Goal: Information Seeking & Learning: Learn about a topic

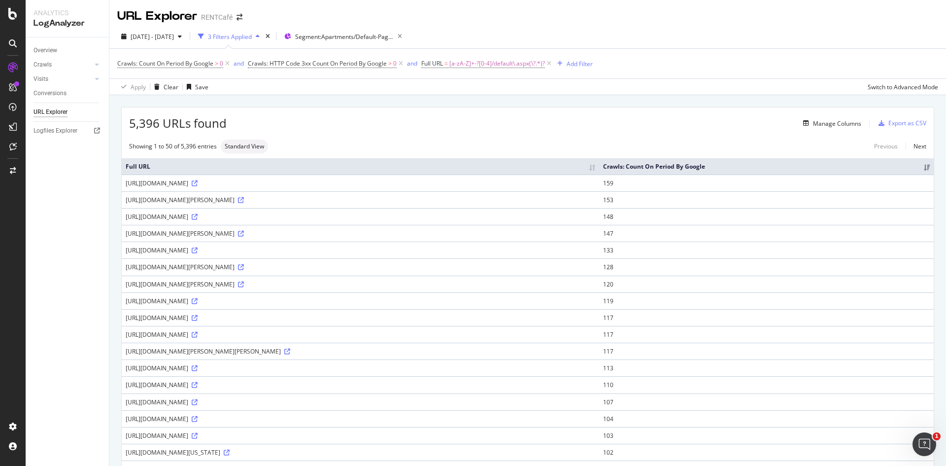
scroll to position [595, 0]
click at [329, 68] on span "Crawls: HTTP Code 3xx Count On Period By Google > 0" at bounding box center [326, 64] width 157 height 14
click at [332, 67] on span "Crawls: HTTP Code 3xx Count On Period By Google" at bounding box center [317, 63] width 139 height 8
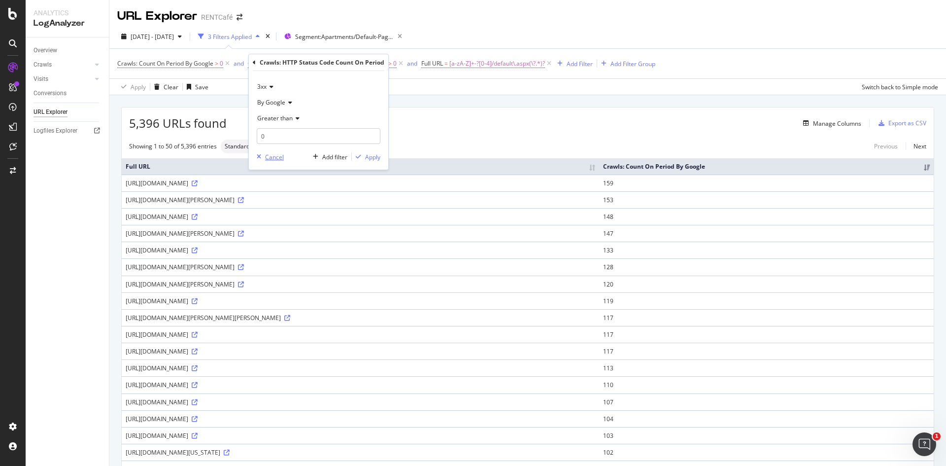
click at [266, 156] on div "Cancel" at bounding box center [274, 157] width 19 height 8
click at [328, 65] on span "Crawls: HTTP Code 3xx Count On Period By Google" at bounding box center [317, 63] width 139 height 8
click at [271, 156] on div "Cancel" at bounding box center [274, 157] width 19 height 8
click at [552, 63] on icon at bounding box center [549, 64] width 8 height 10
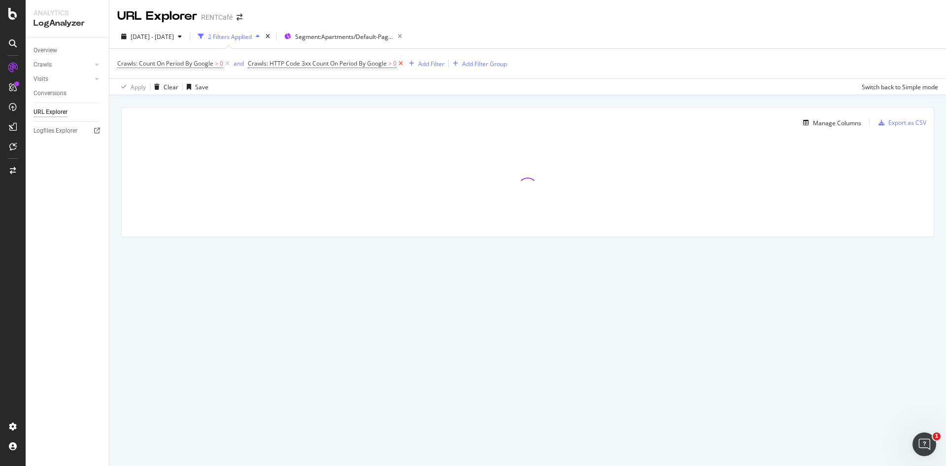
click at [401, 64] on icon at bounding box center [401, 64] width 8 height 10
click at [230, 63] on icon at bounding box center [227, 64] width 8 height 10
click at [347, 40] on span "Segment: Apartments/Default-Pages" at bounding box center [309, 37] width 99 height 8
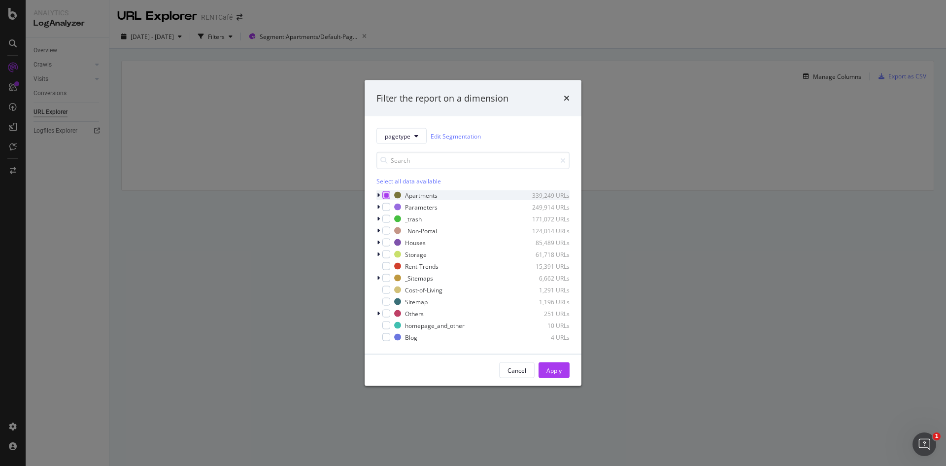
click at [384, 195] on icon "modal" at bounding box center [386, 195] width 4 height 5
click at [421, 160] on input "modal" at bounding box center [472, 160] width 193 height 17
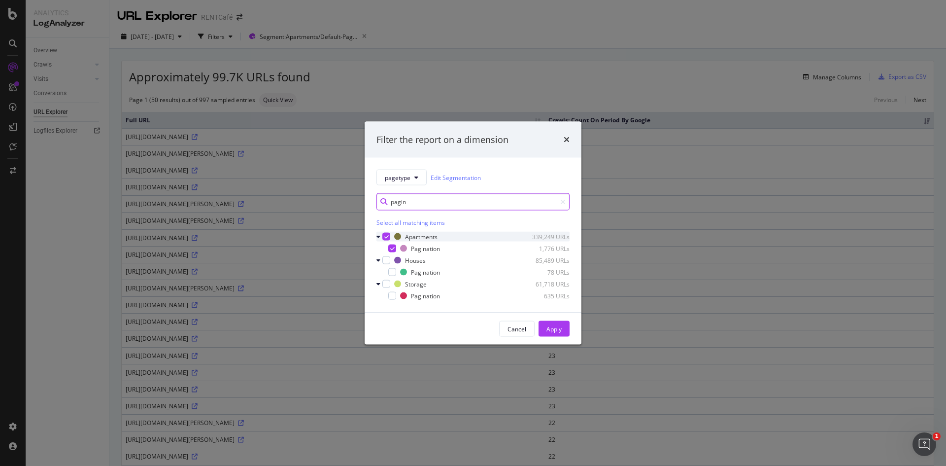
type input "pagin"
click at [387, 238] on icon "modal" at bounding box center [386, 236] width 4 height 5
click at [391, 246] on div "modal" at bounding box center [392, 248] width 8 height 8
click at [391, 249] on icon "modal" at bounding box center [392, 248] width 4 height 5
click at [566, 139] on icon "times" at bounding box center [567, 139] width 6 height 8
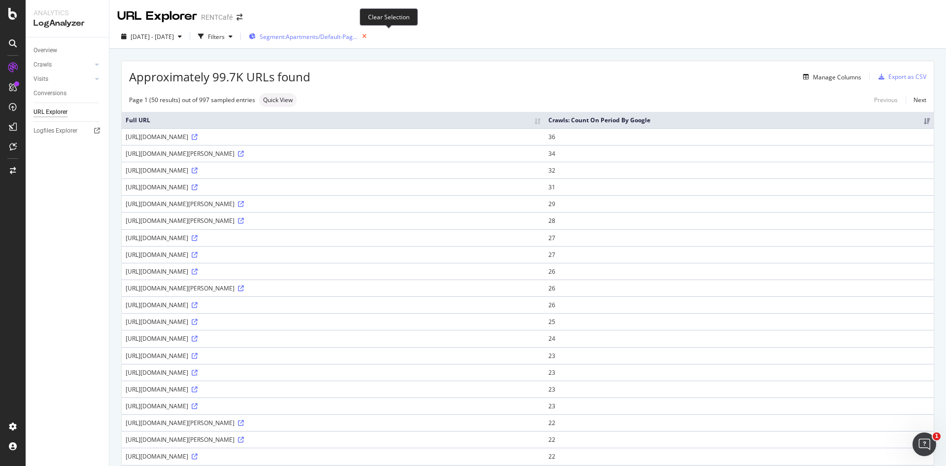
click at [370, 36] on icon "button" at bounding box center [364, 37] width 12 height 14
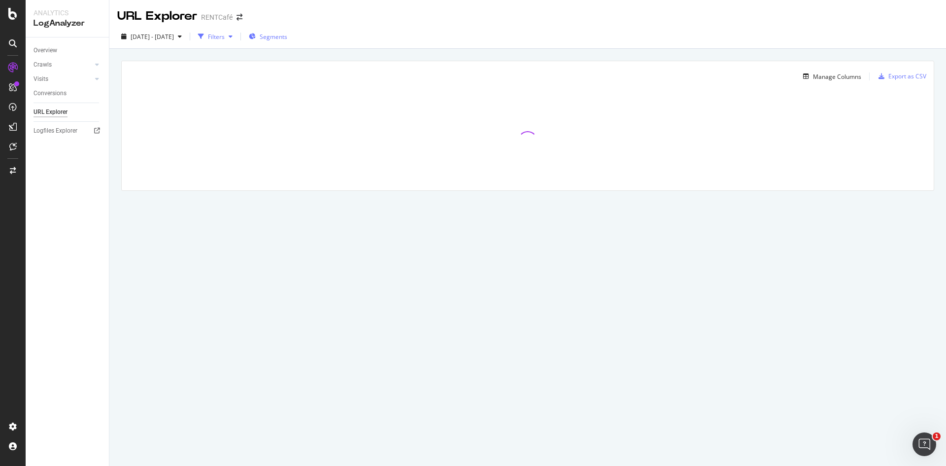
click at [225, 37] on div "Filters" at bounding box center [216, 37] width 17 height 8
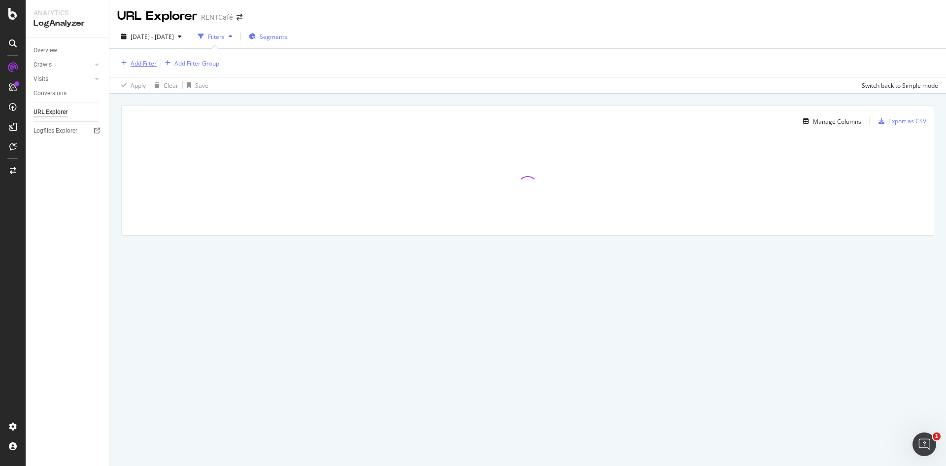
click at [140, 65] on div "Add Filter" at bounding box center [144, 63] width 26 height 8
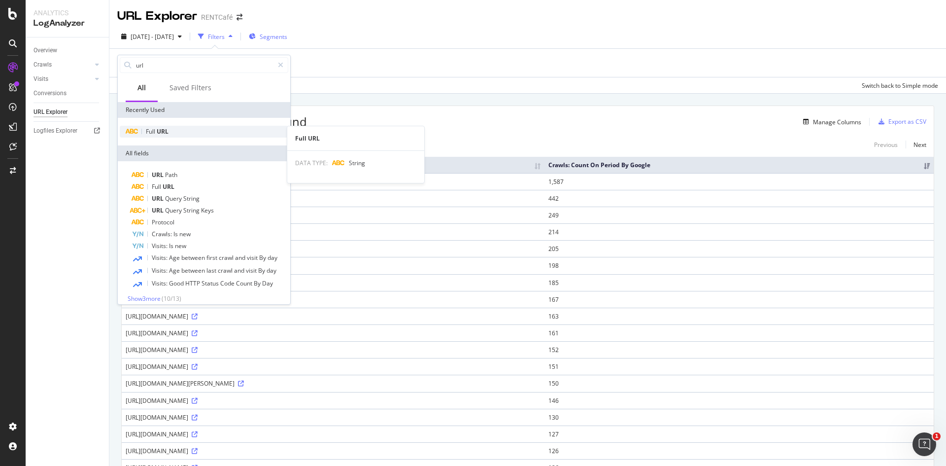
type input "url"
click at [162, 128] on span "URL" at bounding box center [163, 131] width 12 height 8
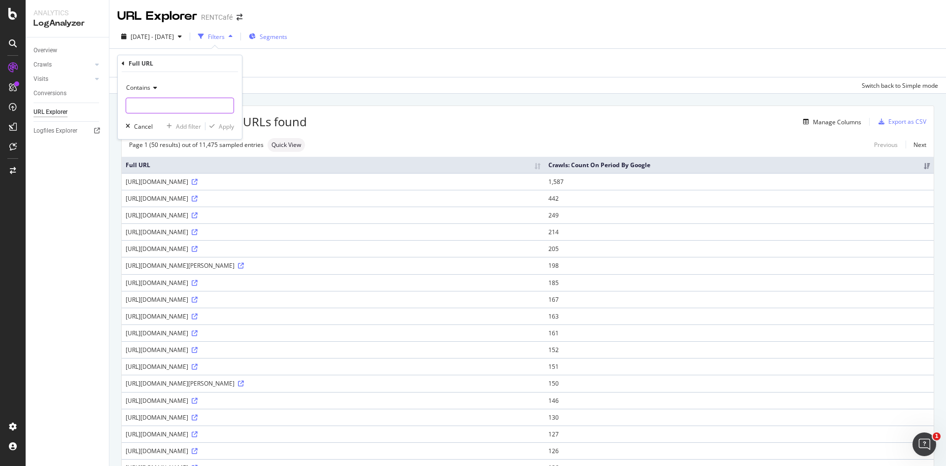
click at [173, 109] on input "text" at bounding box center [179, 106] width 107 height 16
type input "page="
click at [224, 133] on div "Contains page= Cancel Add filter Apply" at bounding box center [180, 105] width 124 height 67
click at [227, 128] on div "Apply" at bounding box center [226, 126] width 15 height 8
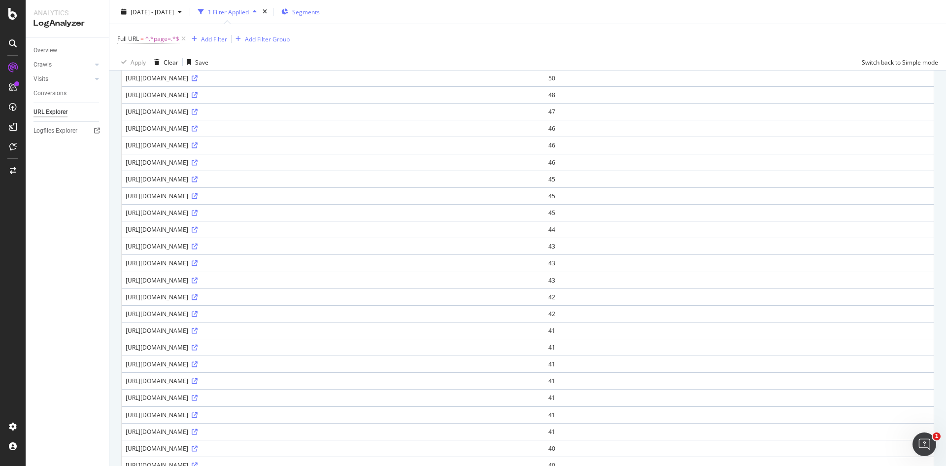
scroll to position [62, 0]
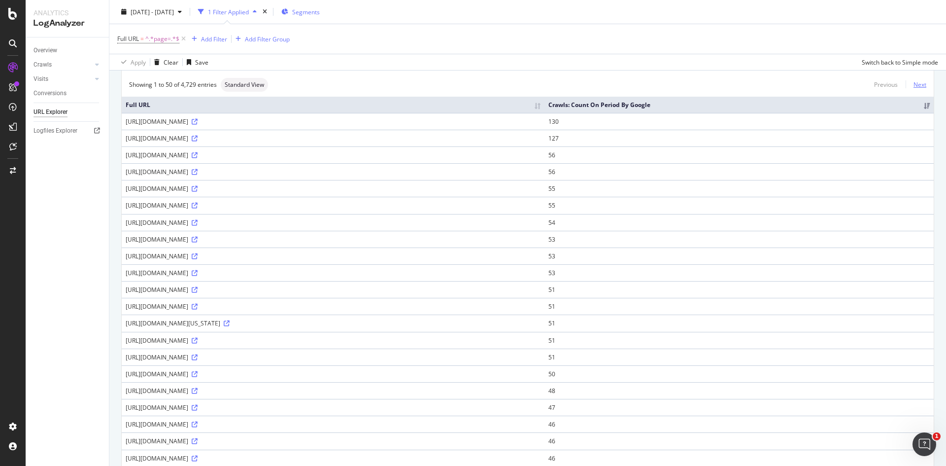
click at [905, 84] on link "Next" at bounding box center [915, 84] width 21 height 14
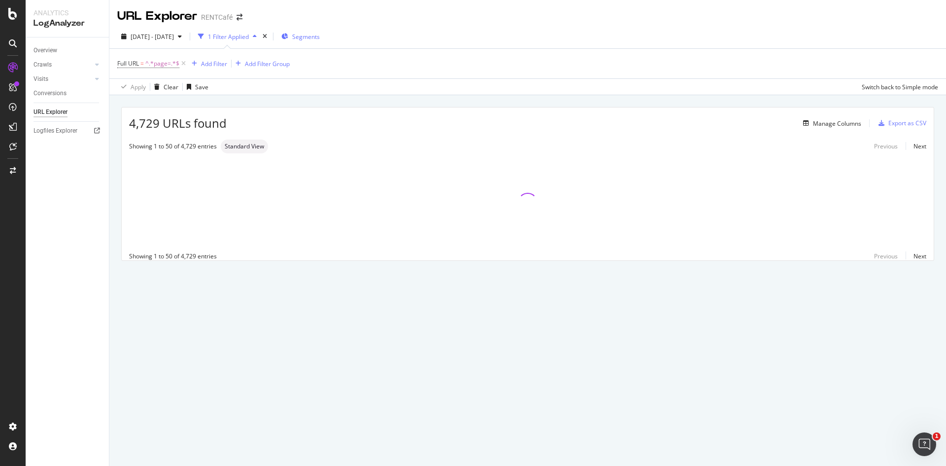
scroll to position [0, 0]
